Goal: Task Accomplishment & Management: Manage account settings

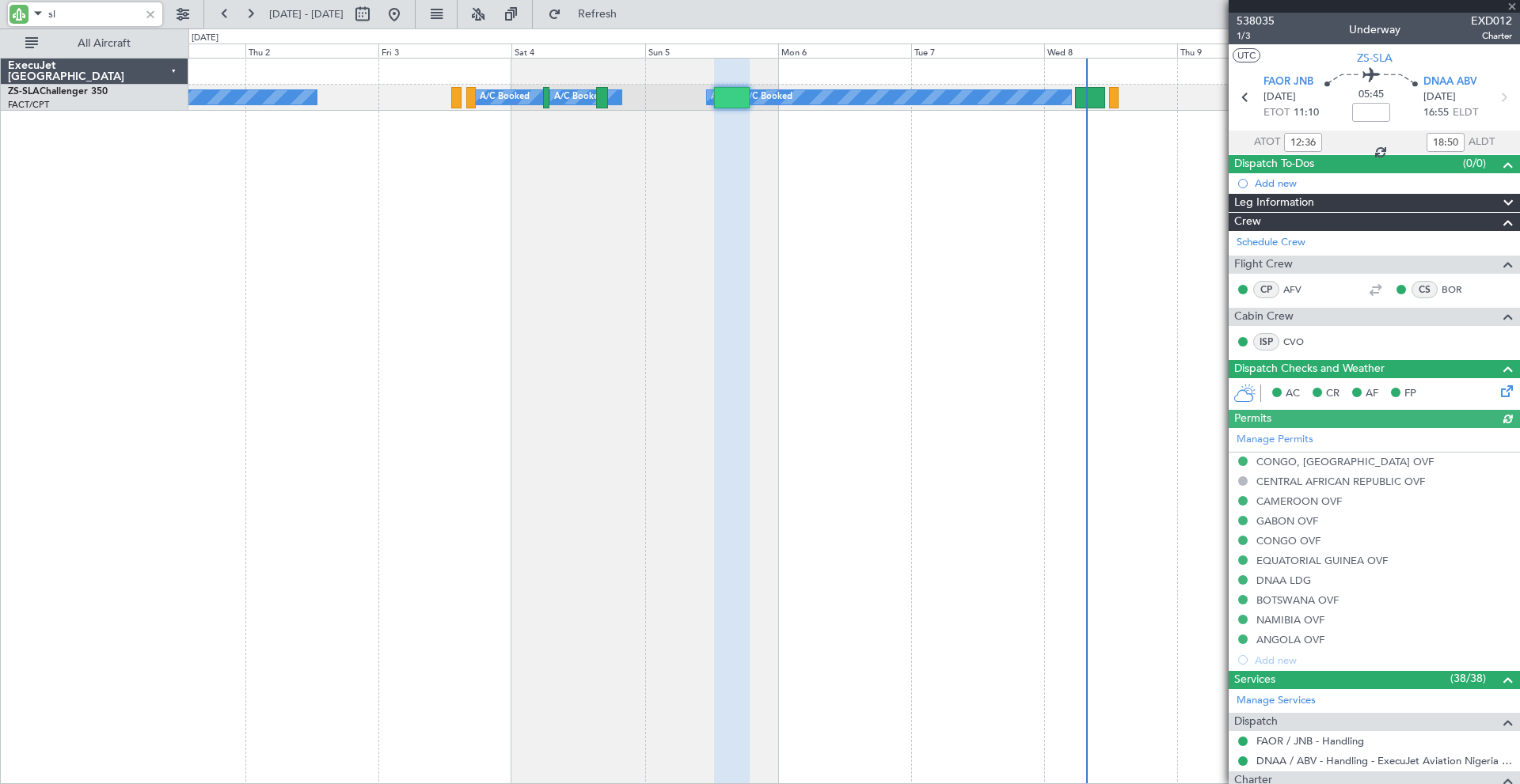
type input "s"
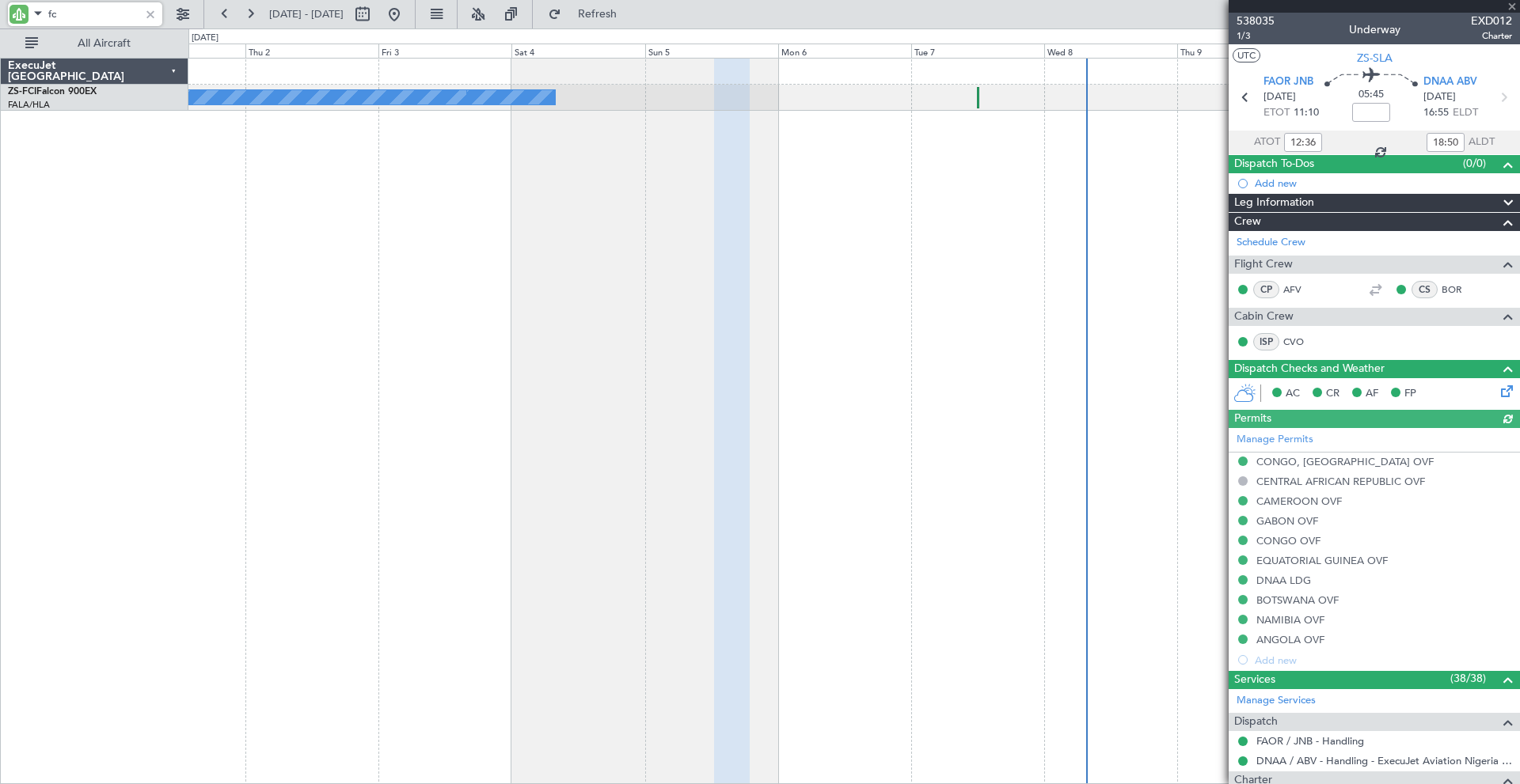
type input "fci"
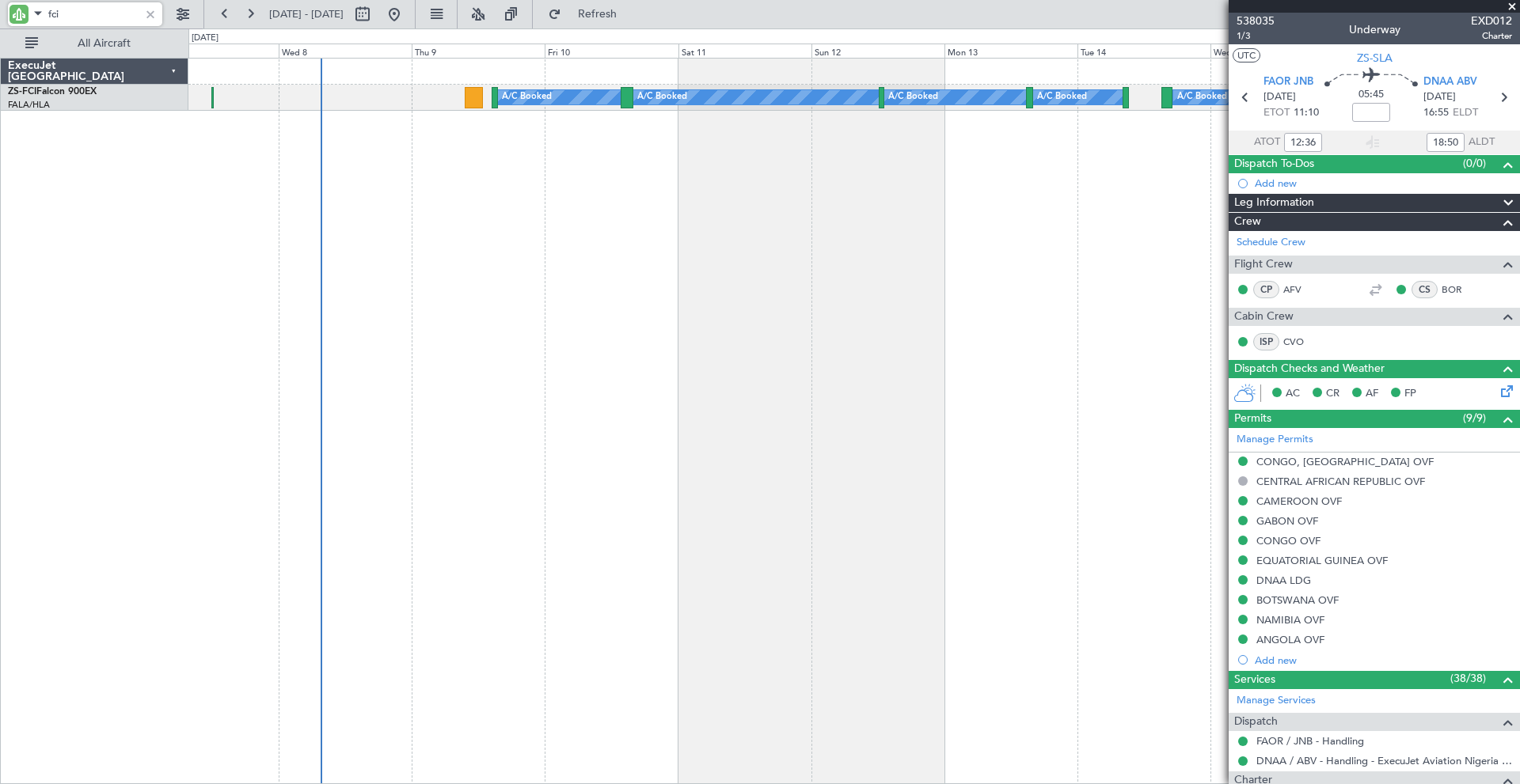
click at [103, 201] on div "A/C Booked A/C Booked A/C Booked A/C Booked A/C Booked A/C Booked A/C Booked A/…" at bounding box center [760, 407] width 1520 height 756
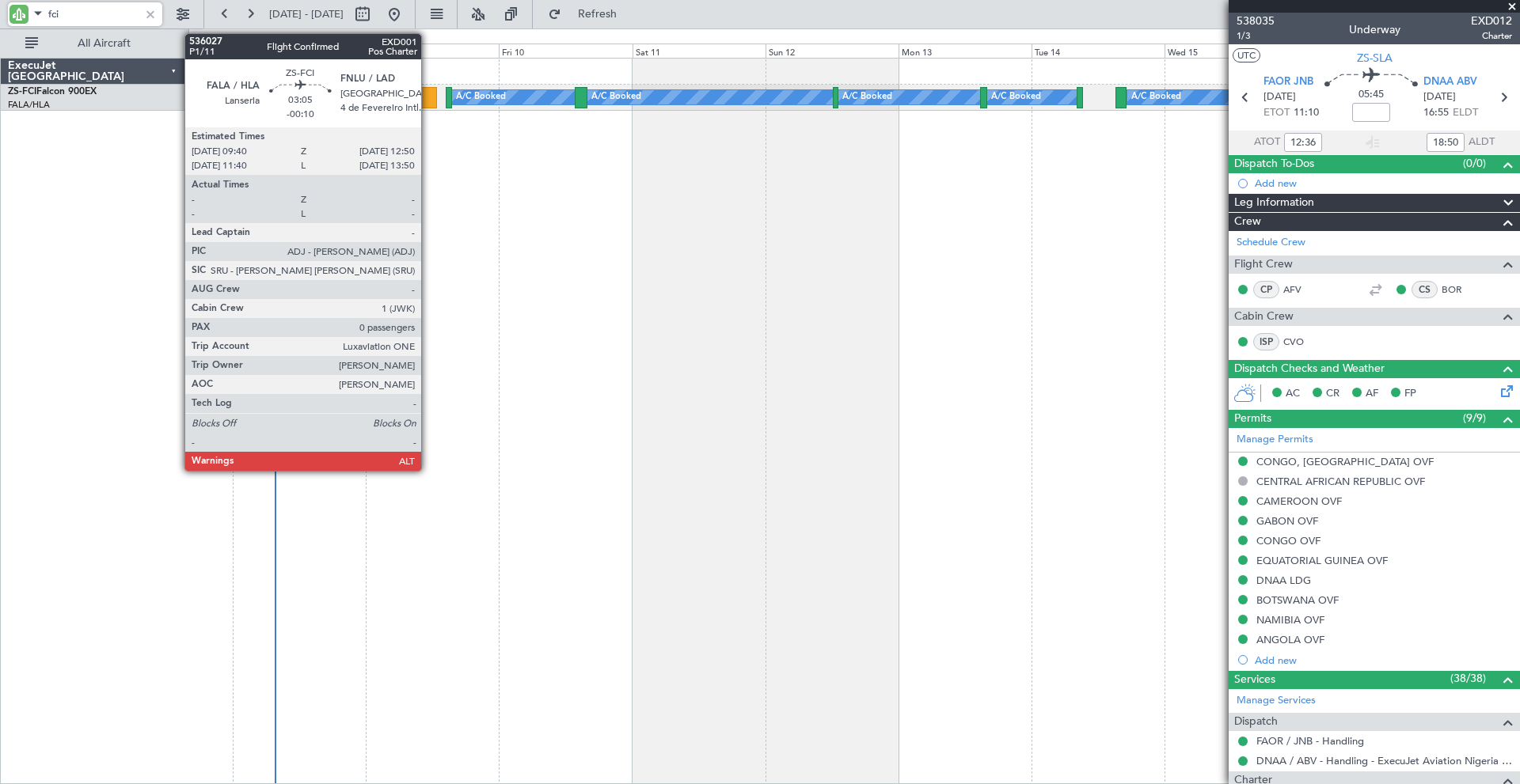
click at [429, 99] on div at bounding box center [428, 98] width 18 height 22
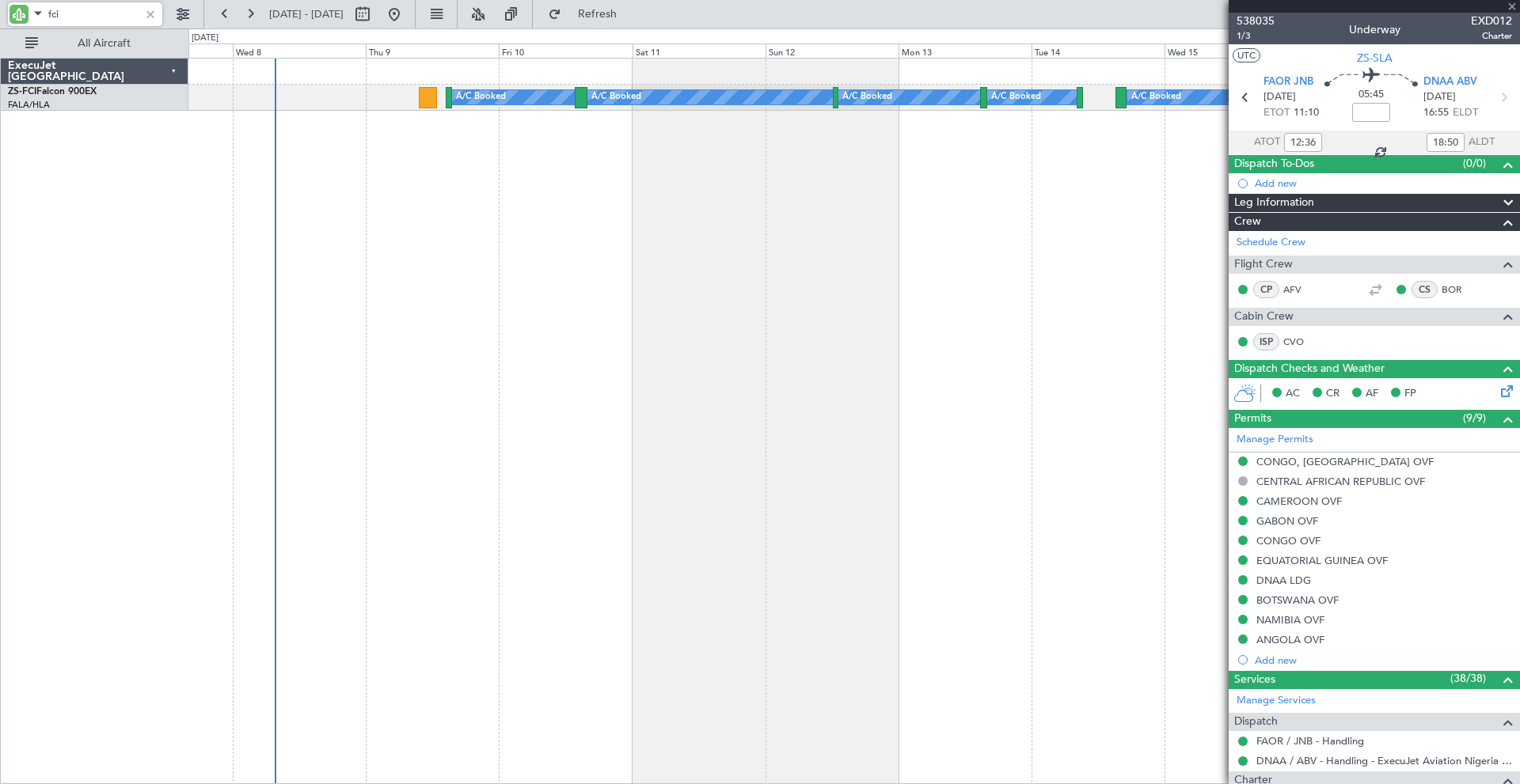
type input "-00:10"
type input "0"
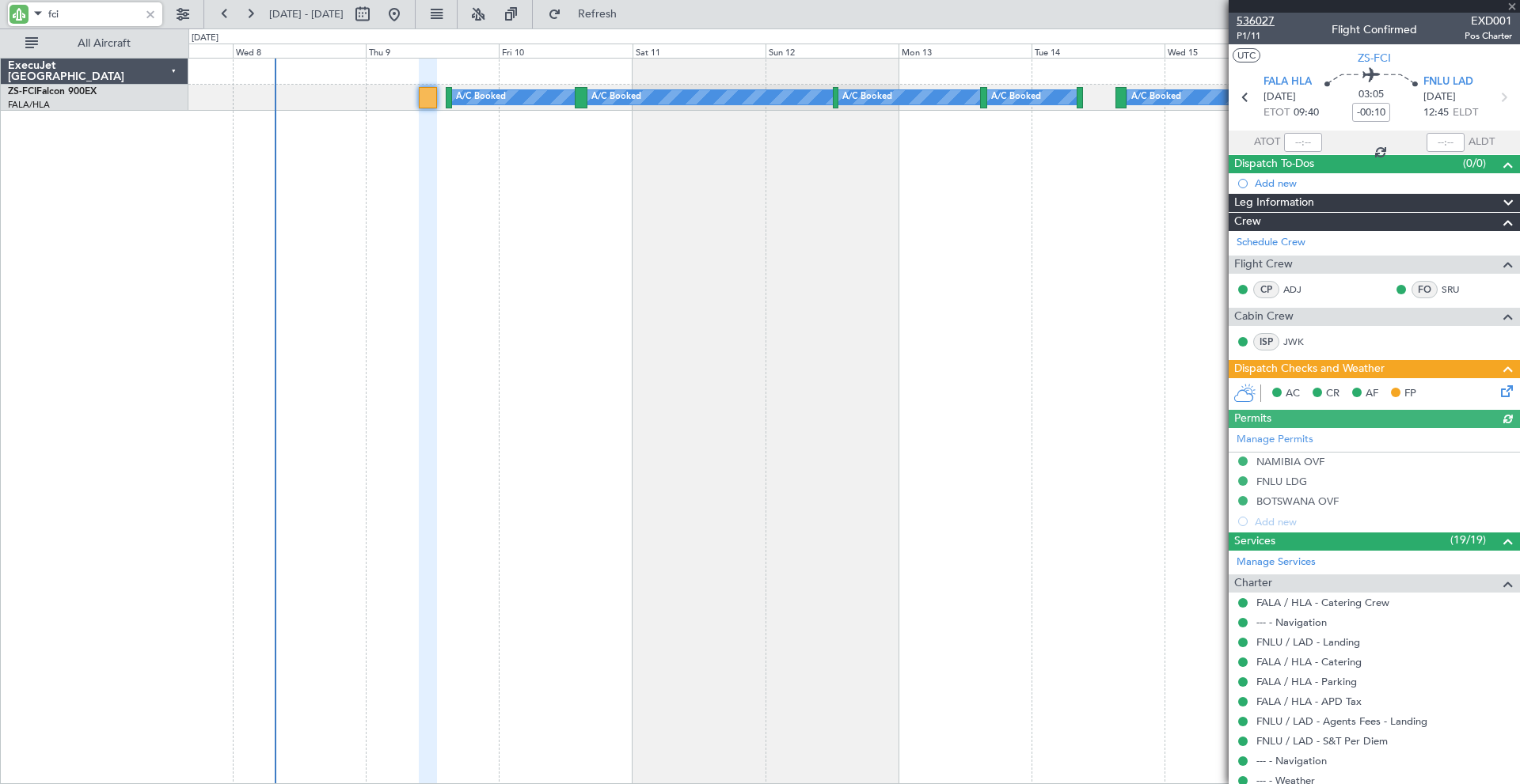
type input "fci"
click at [1251, 18] on span "536027" at bounding box center [1255, 21] width 38 height 17
